Goal: Use online tool/utility: Utilize a website feature to perform a specific function

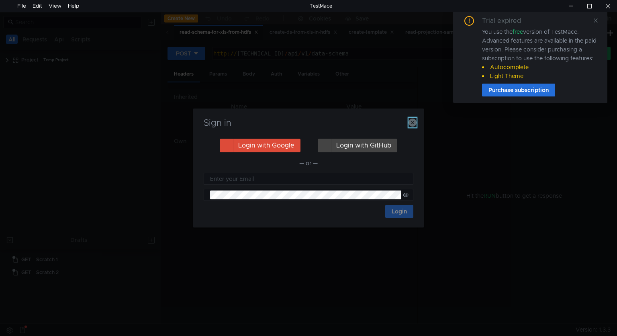
click at [414, 122] on icon "button" at bounding box center [412, 122] width 8 height 8
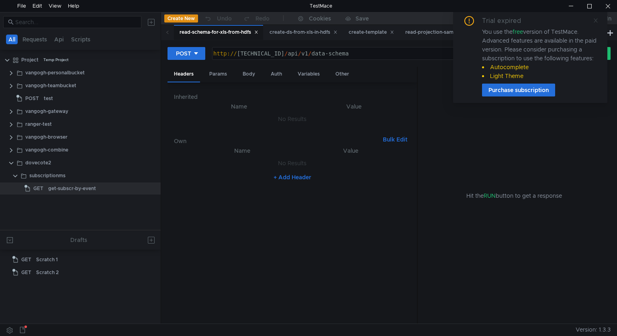
click at [594, 20] on icon at bounding box center [596, 21] width 6 height 6
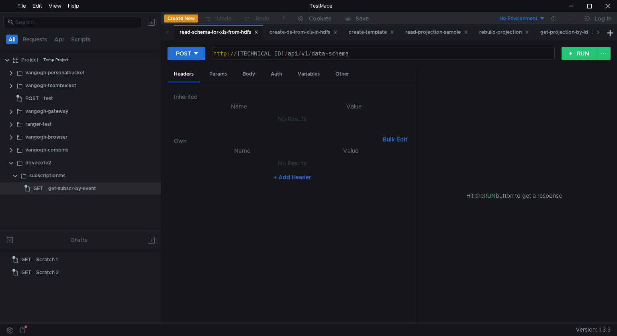
click at [599, 33] on icon at bounding box center [598, 32] width 4 height 4
click at [72, 187] on div "get-subscr-by-event" at bounding box center [72, 188] width 48 height 12
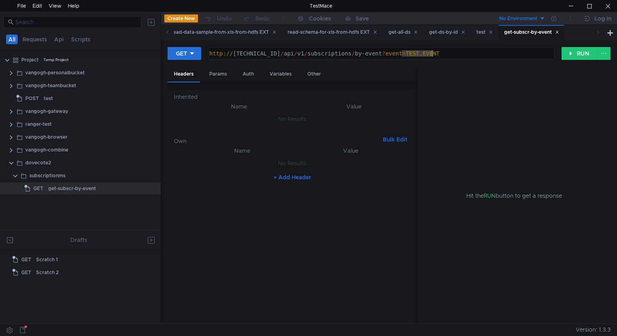
drag, startPoint x: 404, startPoint y: 53, endPoint x: 435, endPoint y: 54, distance: 30.9
click at [435, 54] on div "http:// [TECHNICAL_ID] / api / v1 / subscriptions / by-event ? event = TEST . E…" at bounding box center [381, 59] width 346 height 19
click at [442, 53] on div "http:// [TECHNICAL_ID] / api / v1 / subscriptions / by-event ? event = TEST . E…" at bounding box center [381, 59] width 346 height 19
drag, startPoint x: 442, startPoint y: 53, endPoint x: 407, endPoint y: 52, distance: 34.5
click at [407, 52] on div "http:// [TECHNICAL_ID] / api / v1 / subscriptions / by-event ? event = TEST . E…" at bounding box center [381, 59] width 346 height 19
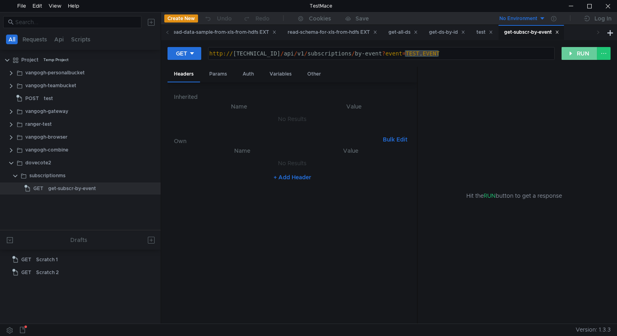
click at [569, 57] on button "RUN" at bounding box center [579, 53] width 36 height 13
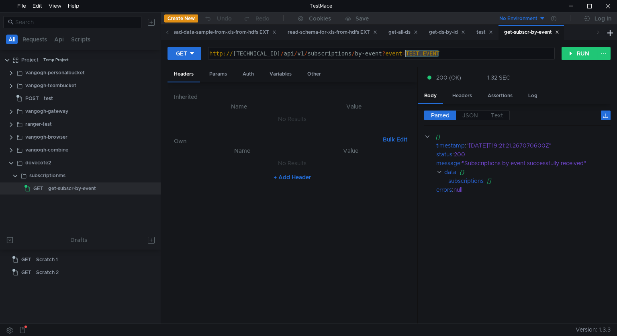
click at [405, 53] on div "http:// [TECHNICAL_ID] / api / v1 / subscriptions / by-event ? event = TEST . E…" at bounding box center [381, 53] width 346 height 12
drag, startPoint x: 405, startPoint y: 53, endPoint x: 438, endPoint y: 53, distance: 32.9
click at [438, 53] on div "http:// [TECHNICAL_ID] / api / v1 / subscriptions / by-event ? event = TEST . E…" at bounding box center [381, 59] width 346 height 19
paste textarea "EVENT1.TYPE"
type textarea "[URL][TECHNICAL_ID]"
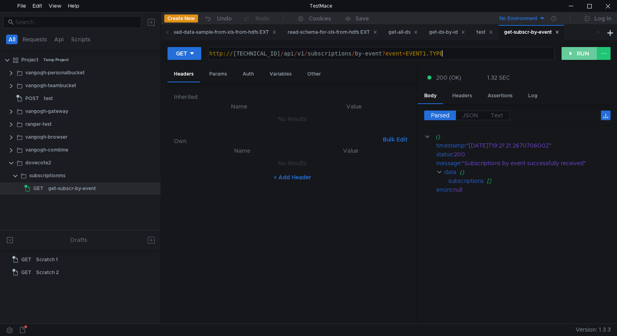
click at [578, 55] on button "RUN" at bounding box center [579, 53] width 36 height 13
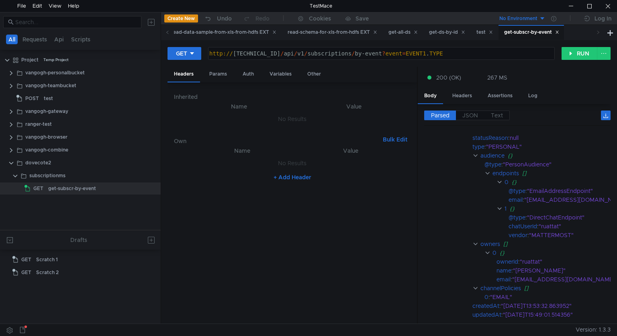
scroll to position [306, 0]
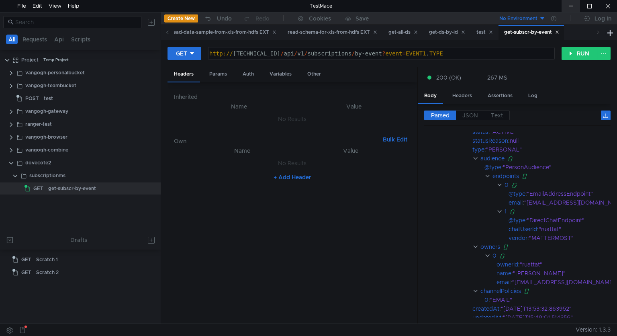
click at [566, 8] on div at bounding box center [570, 6] width 18 height 12
